Goal: Transaction & Acquisition: Book appointment/travel/reservation

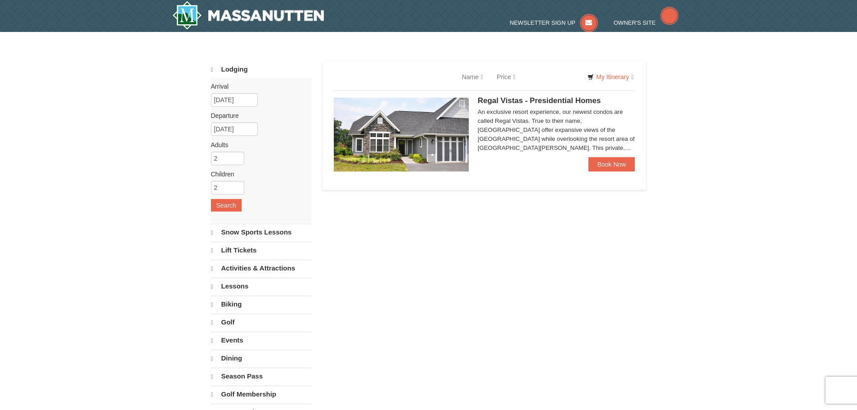
select select "10"
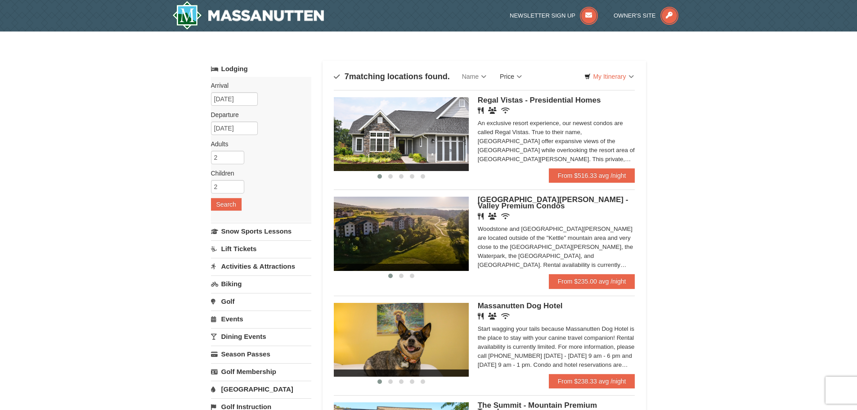
click at [505, 78] on link "Price" at bounding box center [511, 77] width 36 height 18
click at [535, 98] on link "Price (Low to High)" at bounding box center [530, 95] width 72 height 12
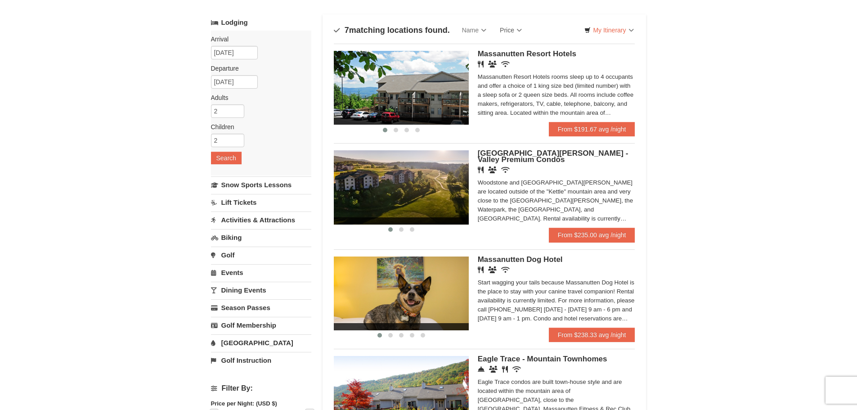
scroll to position [45, 0]
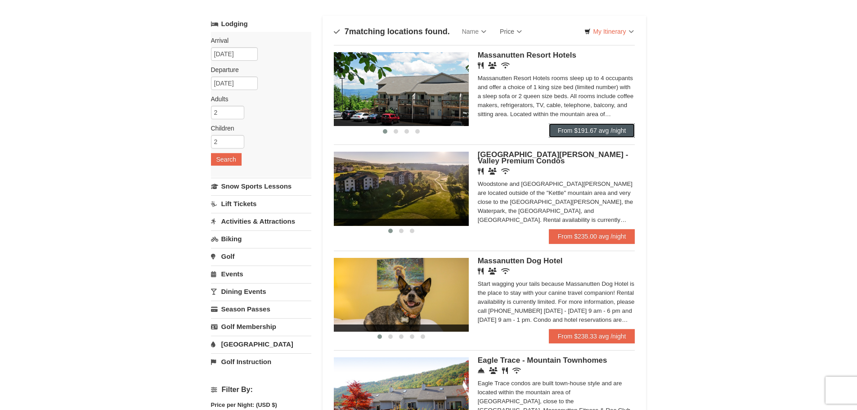
click at [584, 126] on link "From $191.67 avg /night" at bounding box center [592, 130] width 86 height 14
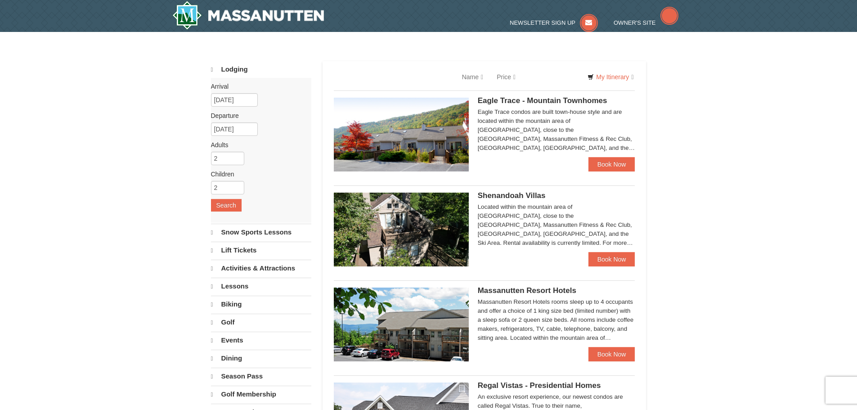
select select "10"
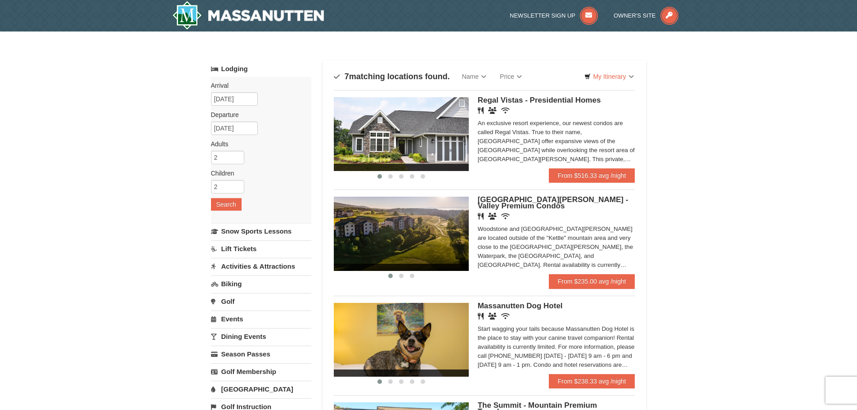
scroll to position [45, 0]
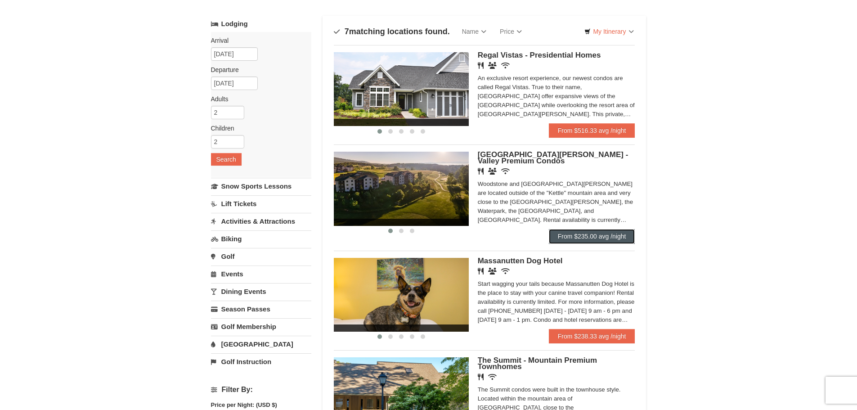
click at [586, 232] on link "From $235.00 avg /night" at bounding box center [592, 236] width 86 height 14
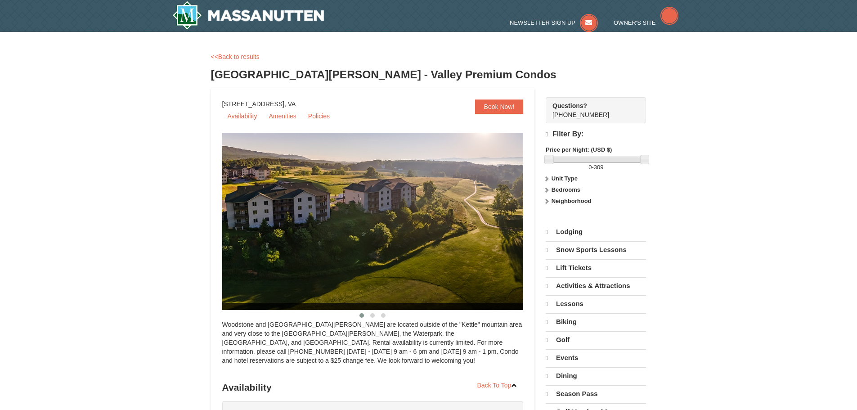
select select "10"
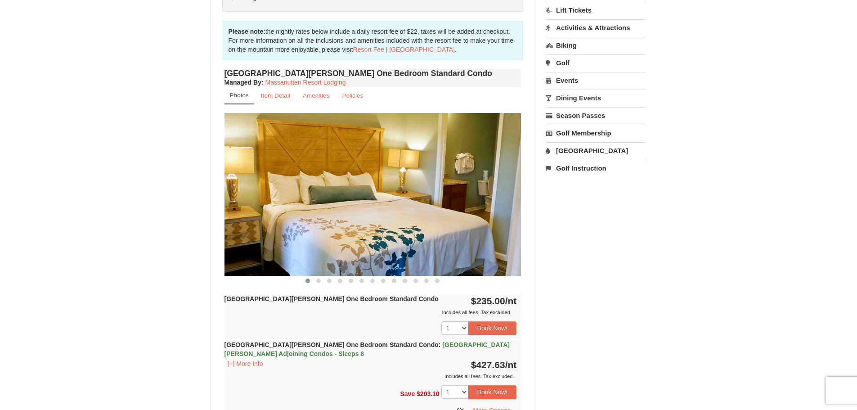
scroll to position [225, 0]
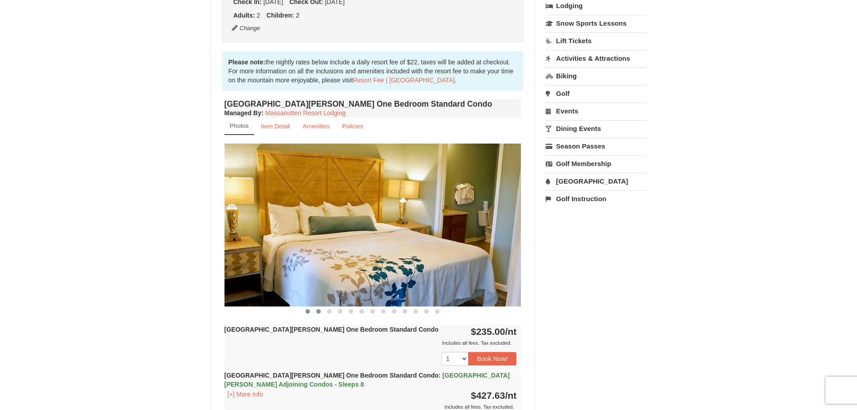
click at [319, 314] on button at bounding box center [318, 311] width 11 height 9
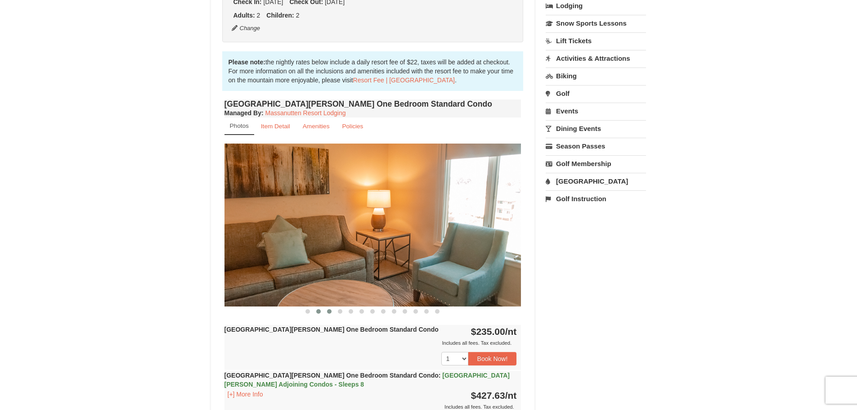
click at [329, 311] on span at bounding box center [329, 311] width 5 height 5
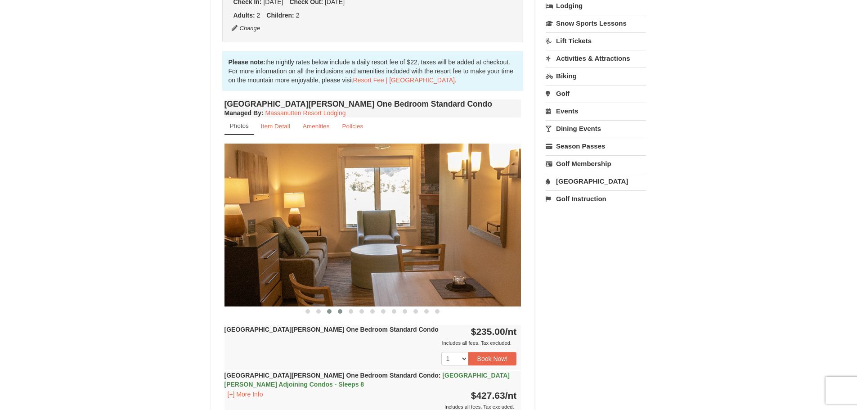
click at [341, 311] on span at bounding box center [340, 311] width 5 height 5
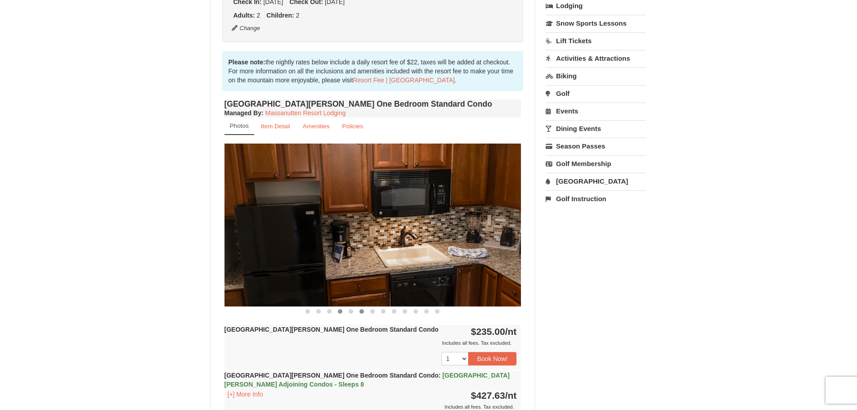
click at [362, 310] on span at bounding box center [362, 311] width 5 height 5
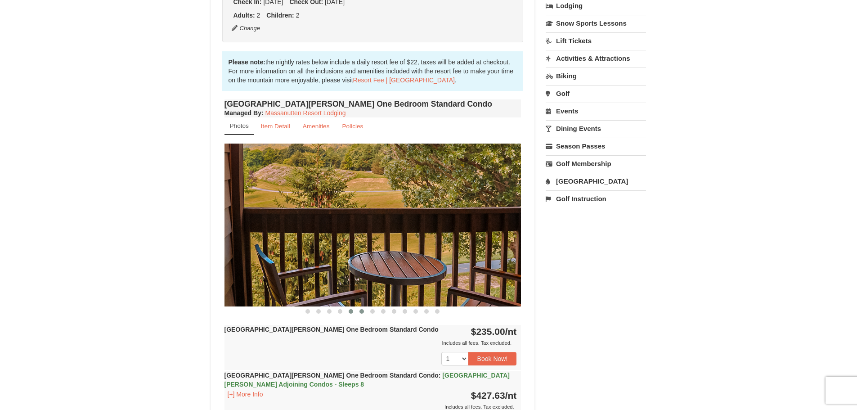
click at [355, 311] on button at bounding box center [351, 311] width 11 height 9
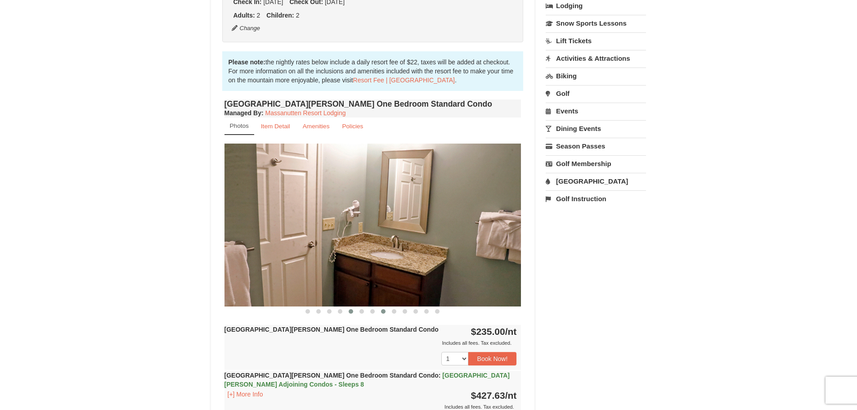
click at [378, 310] on button at bounding box center [383, 311] width 11 height 9
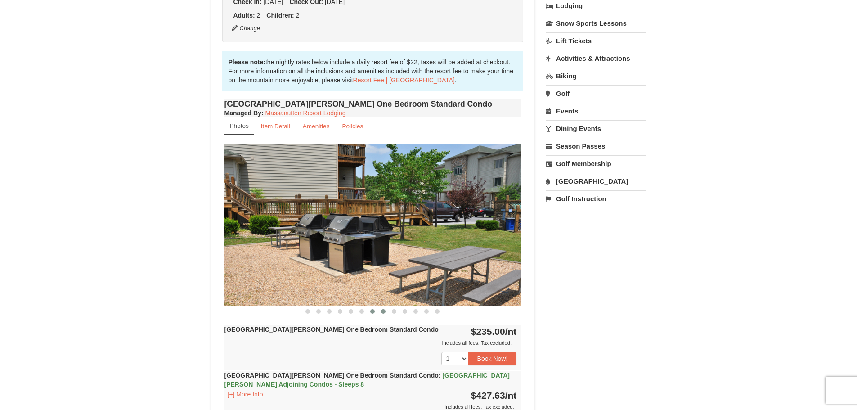
click at [374, 311] on span at bounding box center [372, 311] width 5 height 5
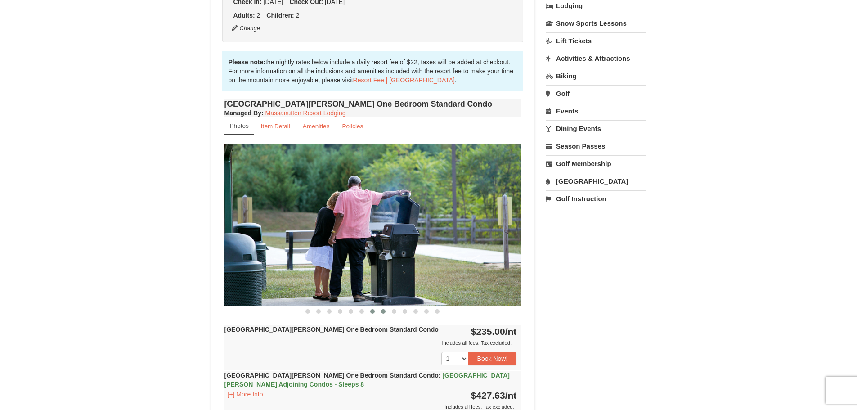
click at [384, 310] on span at bounding box center [383, 311] width 5 height 5
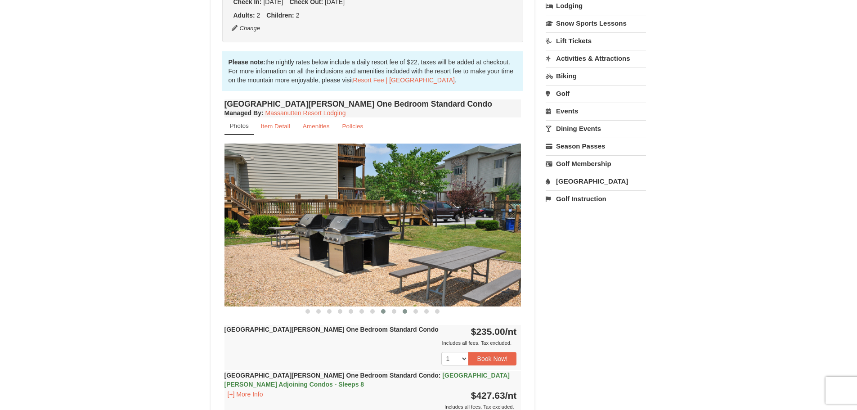
click at [405, 312] on span at bounding box center [405, 311] width 5 height 5
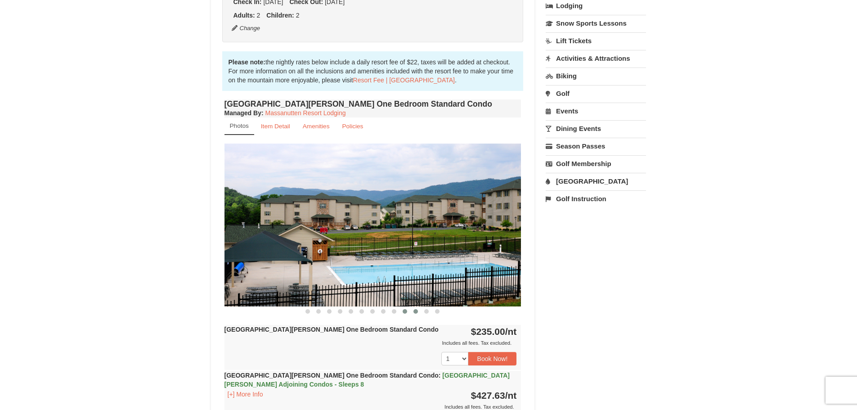
click at [411, 312] on button at bounding box center [415, 311] width 11 height 9
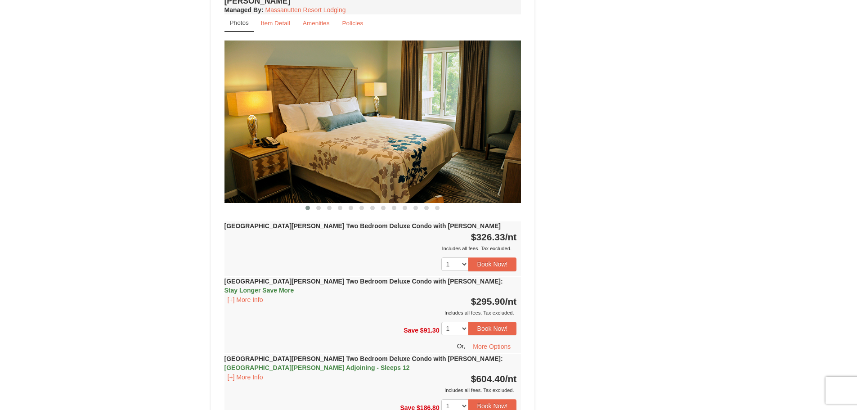
scroll to position [1305, 0]
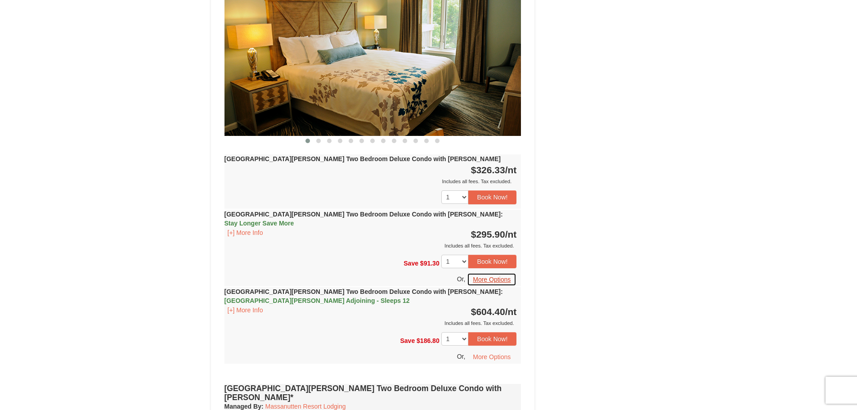
click at [486, 273] on button "More Options" at bounding box center [492, 280] width 50 height 14
